Goal: Information Seeking & Learning: Learn about a topic

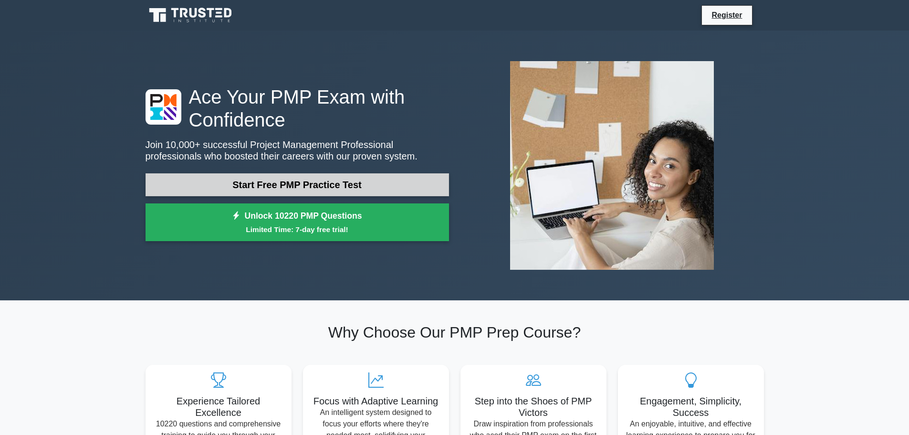
click at [396, 184] on link "Start Free PMP Practice Test" at bounding box center [298, 184] width 304 height 23
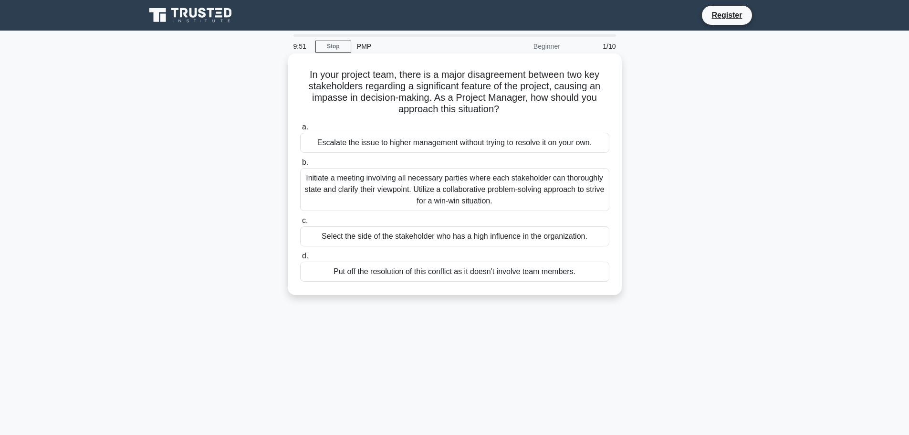
click at [331, 98] on h5 "In your project team, there is a major disagreement between two key stakeholder…" at bounding box center [454, 92] width 311 height 47
click at [427, 96] on h5 "In your project team, there is a major disagreement between two key stakeholder…" at bounding box center [454, 92] width 311 height 47
click at [434, 187] on div "Initiate a meeting involving all necessary parties where each stakeholder can t…" at bounding box center [454, 189] width 309 height 43
click at [300, 166] on input "b. Initiate a meeting involving all necessary parties where each stakeholder ca…" at bounding box center [300, 162] width 0 height 6
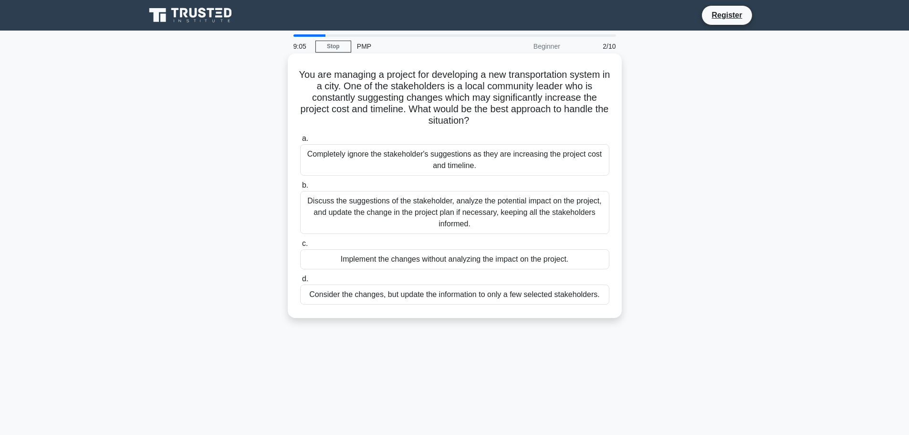
click at [372, 204] on div "Discuss the suggestions of the stakeholder, analyze the potential impact on the…" at bounding box center [454, 212] width 309 height 43
click at [300, 189] on input "b. Discuss the suggestions of the stakeholder, analyze the potential impact on …" at bounding box center [300, 185] width 0 height 6
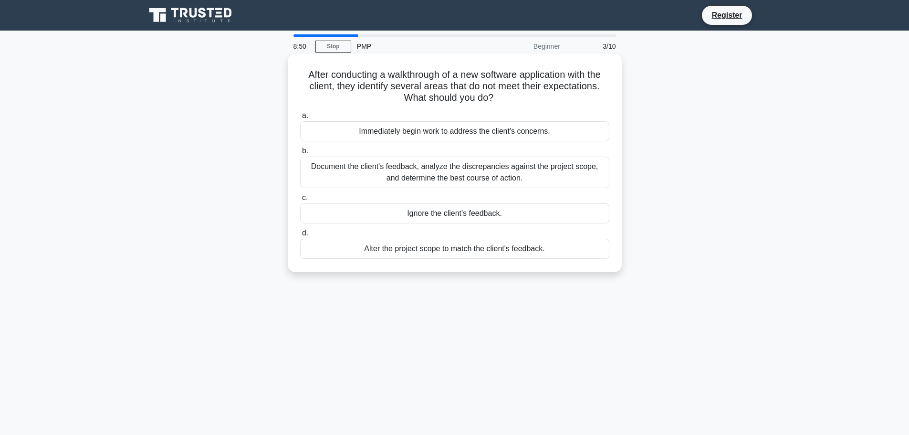
click at [404, 171] on div "Document the client's feedback, analyze the discrepancies against the project s…" at bounding box center [454, 173] width 309 height 32
click at [300, 154] on input "b. Document the client's feedback, analyze the discrepancies against the projec…" at bounding box center [300, 151] width 0 height 6
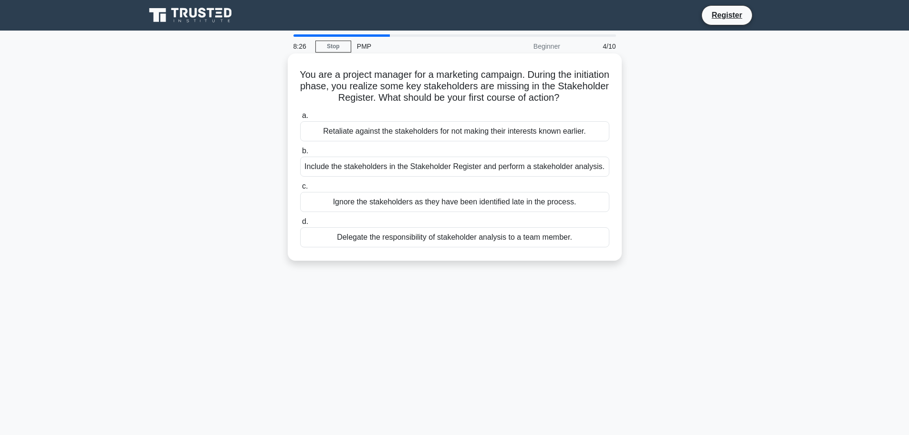
click at [358, 169] on div "Include the stakeholders in the Stakeholder Register and perform a stakeholder …" at bounding box center [454, 167] width 309 height 20
click at [300, 154] on input "b. Include the stakeholders in the Stakeholder Register and perform a stakehold…" at bounding box center [300, 151] width 0 height 6
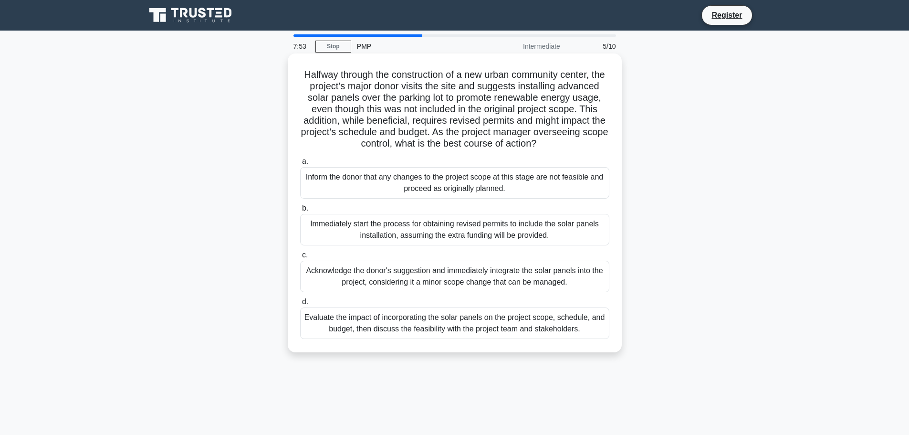
click at [391, 336] on div "Evaluate the impact of incorporating the solar panels on the project scope, sch…" at bounding box center [454, 323] width 309 height 32
click at [300, 305] on input "d. Evaluate the impact of incorporating the solar panels on the project scope, …" at bounding box center [300, 302] width 0 height 6
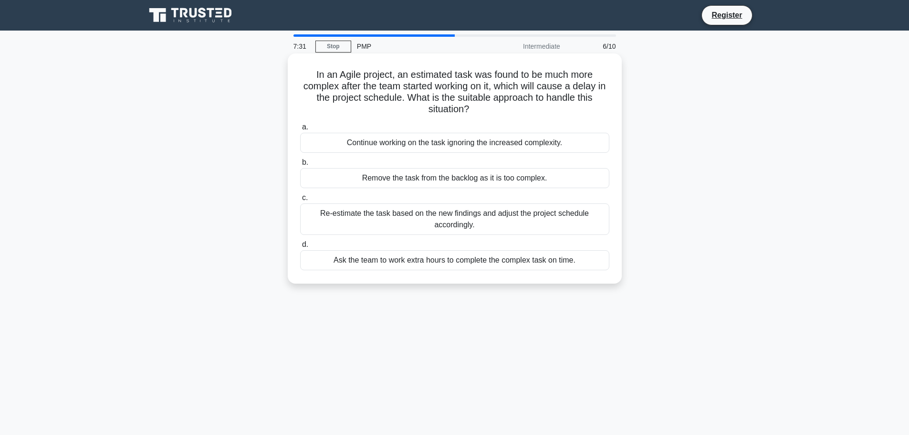
click at [420, 216] on div "Re-estimate the task based on the new findings and adjust the project schedule …" at bounding box center [454, 219] width 309 height 32
click at [300, 201] on input "c. Re-estimate the task based on the new findings and adjust the project schedu…" at bounding box center [300, 198] width 0 height 6
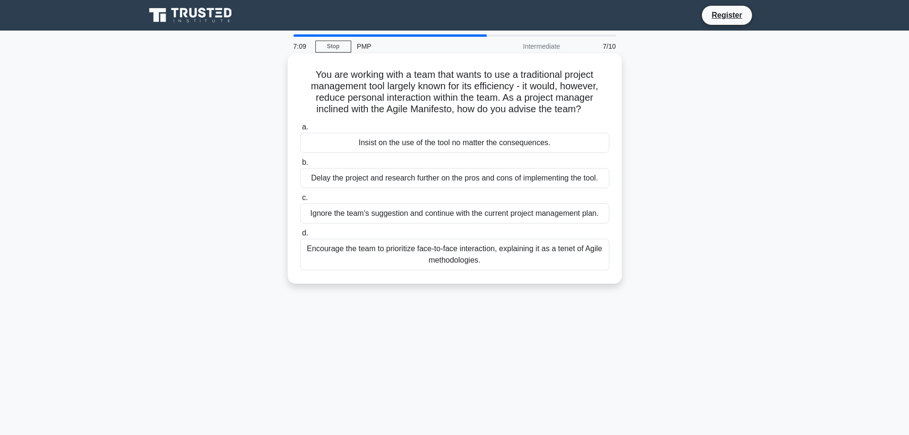
click at [452, 255] on div "Encourage the team to prioritize face-to-face interaction, explaining it as a t…" at bounding box center [454, 255] width 309 height 32
click at [300, 236] on input "d. Encourage the team to prioritize face-to-face interaction, explaining it as …" at bounding box center [300, 233] width 0 height 6
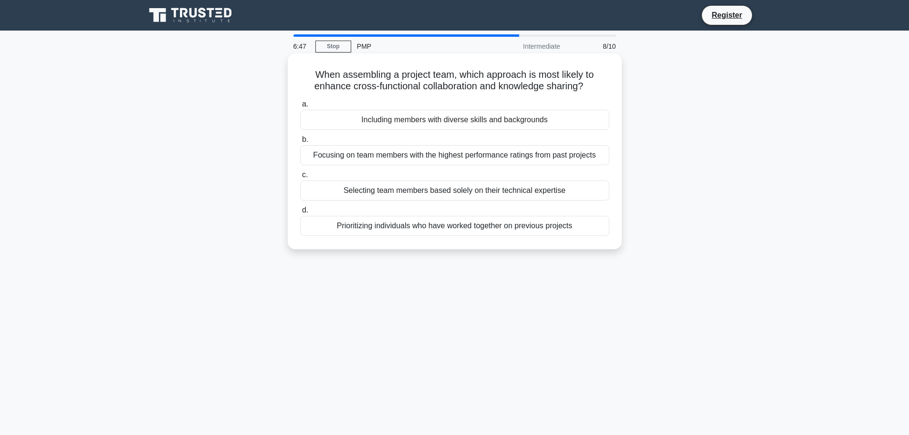
click at [419, 121] on div "Including members with diverse skills and backgrounds" at bounding box center [454, 120] width 309 height 20
click at [300, 107] on input "a. Including members with diverse skills and backgrounds" at bounding box center [300, 104] width 0 height 6
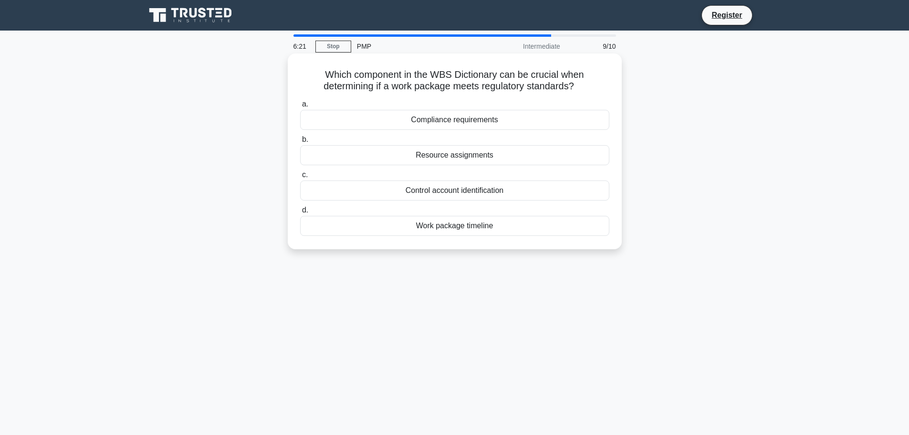
click at [520, 121] on div "Compliance requirements" at bounding box center [454, 120] width 309 height 20
click at [300, 107] on input "a. Compliance requirements" at bounding box center [300, 104] width 0 height 6
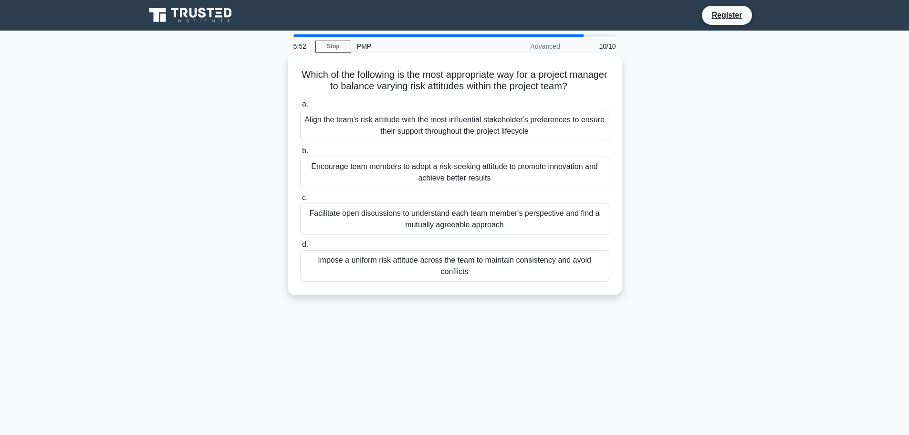
click at [386, 174] on div "Encourage team members to adopt a risk-seeking attitude to promote innovation a…" at bounding box center [454, 173] width 309 height 32
click at [300, 154] on input "b. Encourage team members to adopt a risk-seeking attitude to promote innovatio…" at bounding box center [300, 151] width 0 height 6
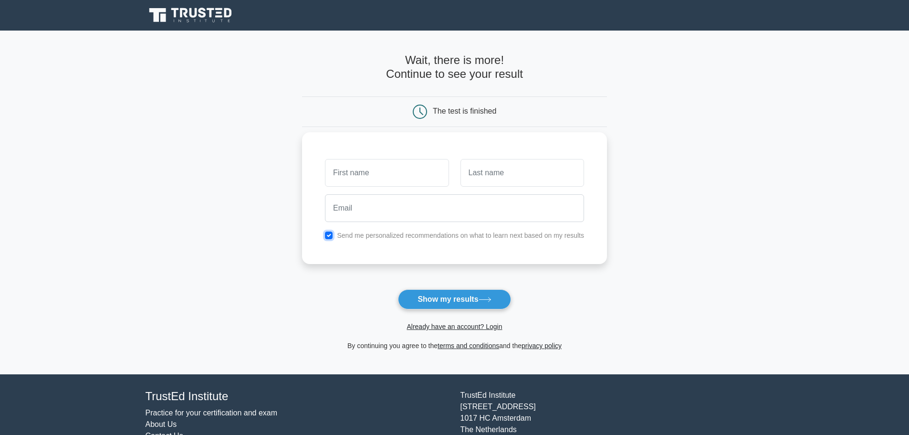
click at [327, 234] on input "checkbox" at bounding box center [329, 235] width 8 height 8
checkbox input "false"
click at [362, 173] on input "text" at bounding box center [387, 173] width 124 height 28
type input "Max"
type input "Law"
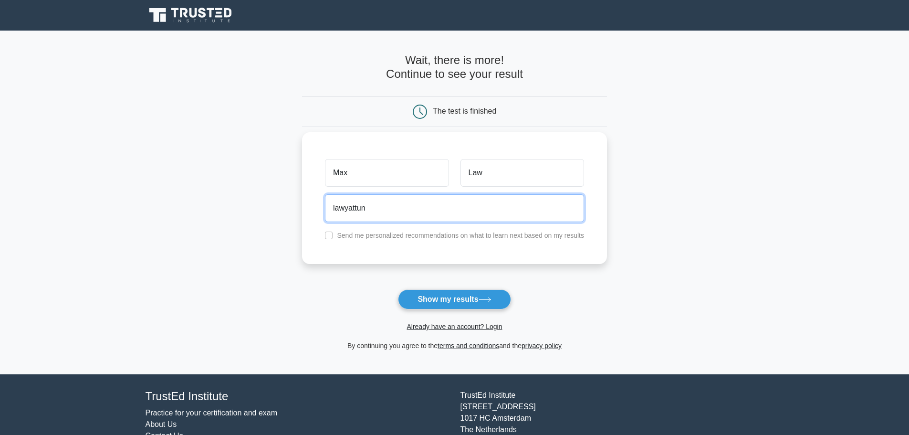
type input "lawyattung@gmail.com"
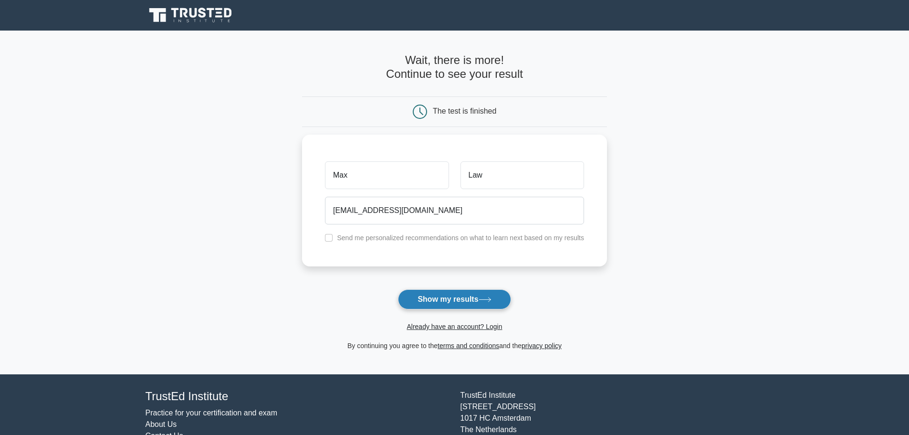
click at [467, 298] on button "Show my results" at bounding box center [454, 299] width 113 height 20
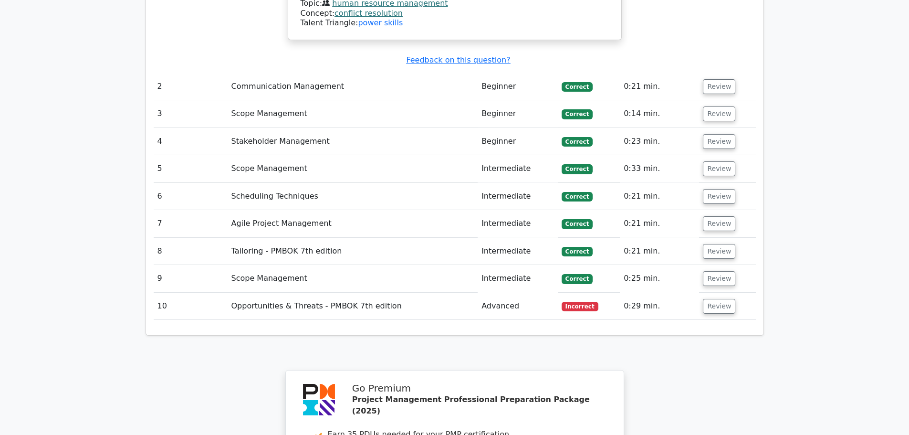
scroll to position [1289, 0]
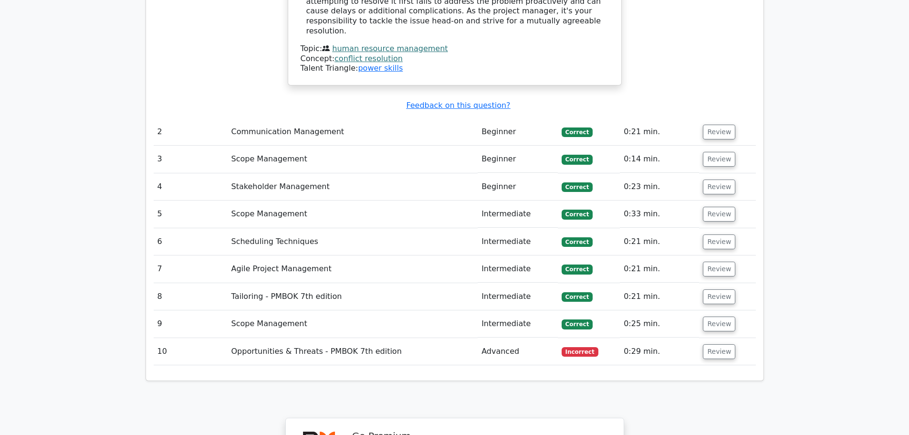
click at [371, 338] on td "Opportunities & Threats - PMBOK 7th edition" at bounding box center [353, 351] width 251 height 27
click at [723, 344] on button "Review" at bounding box center [719, 351] width 32 height 15
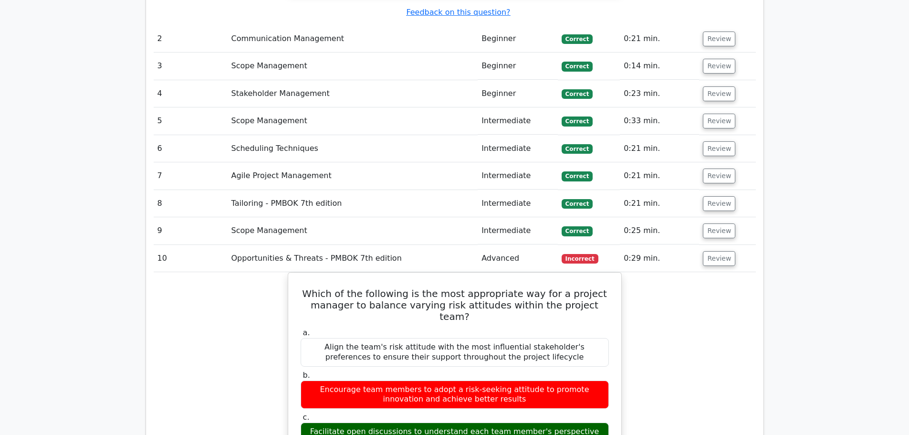
scroll to position [1432, 0]
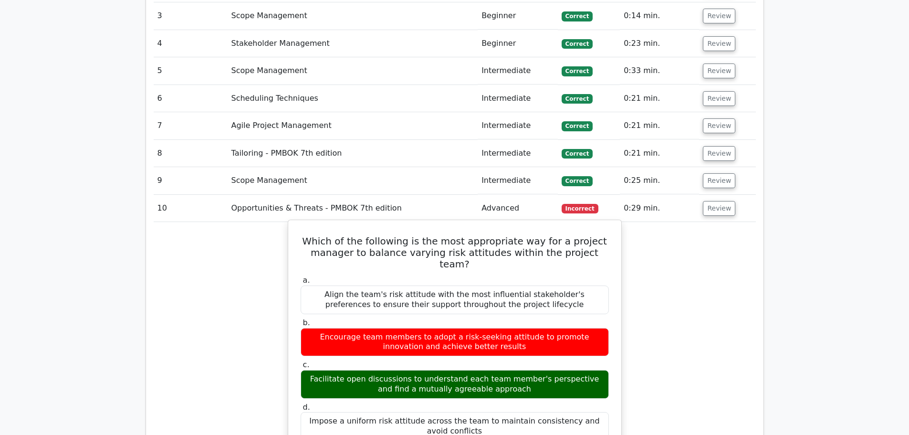
click at [368, 235] on h5 "Which of the following is the most appropriate way for a project manager to bal…" at bounding box center [455, 252] width 310 height 34
click at [362, 235] on h5 "Which of the following is the most appropriate way for a project manager to bal…" at bounding box center [455, 252] width 310 height 34
drag, startPoint x: 362, startPoint y: 180, endPoint x: 369, endPoint y: 180, distance: 7.6
click at [369, 235] on h5 "Which of the following is the most appropriate way for a project manager to bal…" at bounding box center [455, 252] width 310 height 34
click at [378, 235] on h5 "Which of the following is the most appropriate way for a project manager to bal…" at bounding box center [455, 252] width 310 height 34
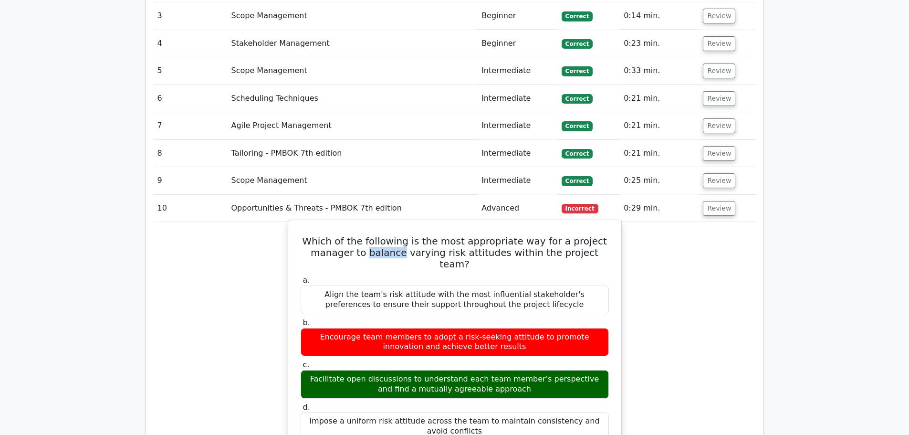
drag, startPoint x: 395, startPoint y: 179, endPoint x: 361, endPoint y: 179, distance: 33.9
click at [361, 235] on h5 "Which of the following is the most appropriate way for a project manager to bal…" at bounding box center [455, 252] width 310 height 34
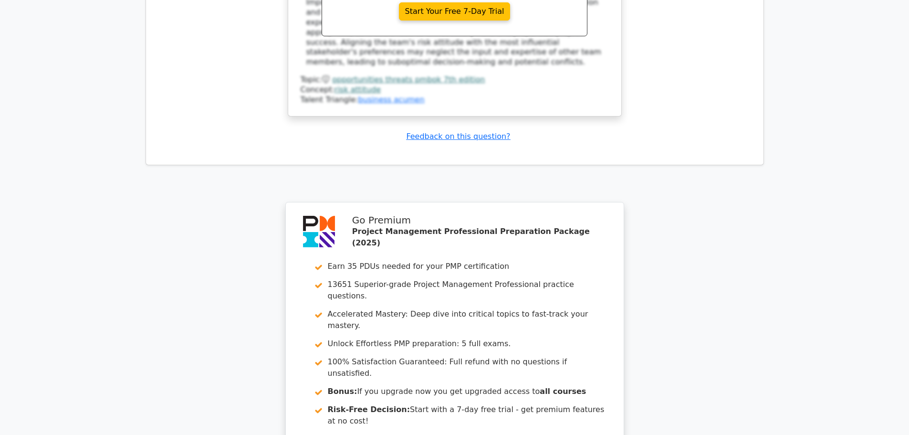
scroll to position [2005, 0]
